Goal: Navigation & Orientation: Find specific page/section

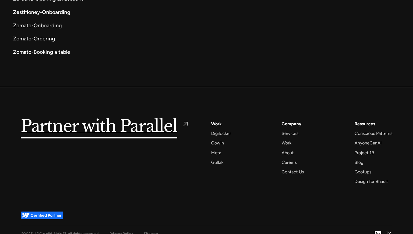
scroll to position [3199, 0]
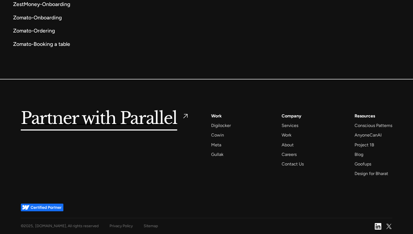
click at [110, 227] on div "Privacy Policy" at bounding box center [121, 226] width 23 height 7
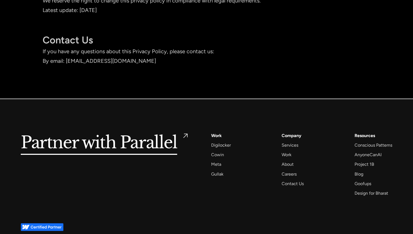
scroll to position [4947, 0]
click at [284, 151] on div "Work" at bounding box center [287, 154] width 10 height 7
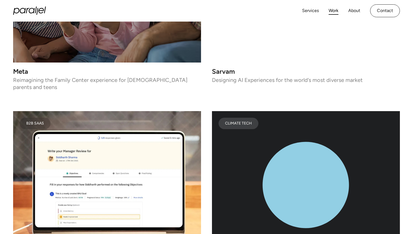
scroll to position [1806, 0]
